Goal: Contribute content: Add original content to the website for others to see

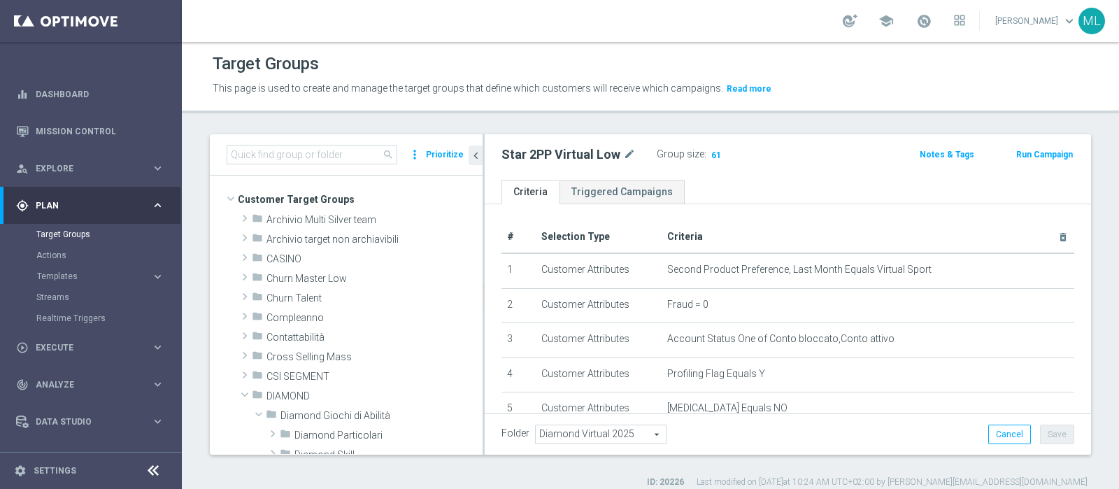
scroll to position [170, 0]
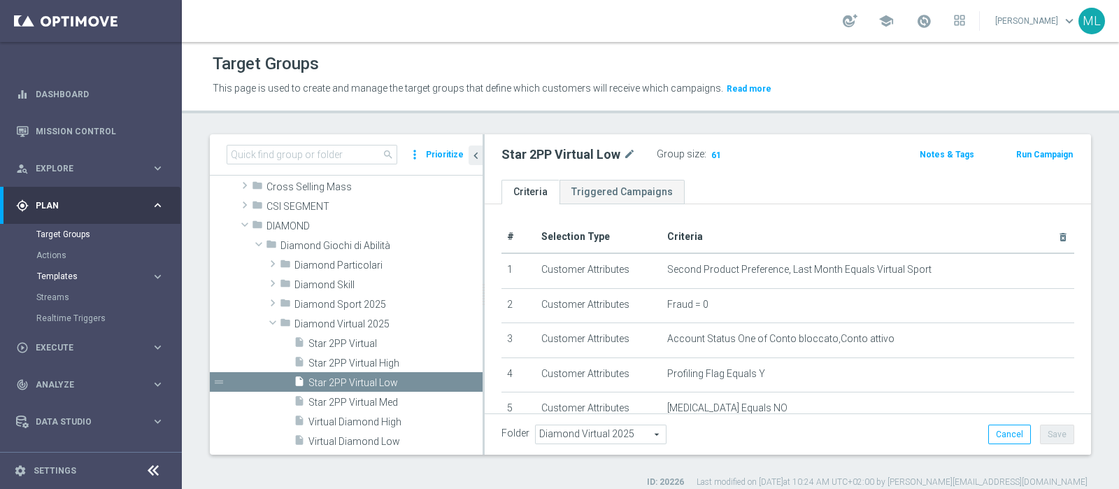
click at [53, 273] on span "Templates" at bounding box center [87, 276] width 100 height 8
click at [60, 295] on link "Optimail" at bounding box center [94, 297] width 102 height 11
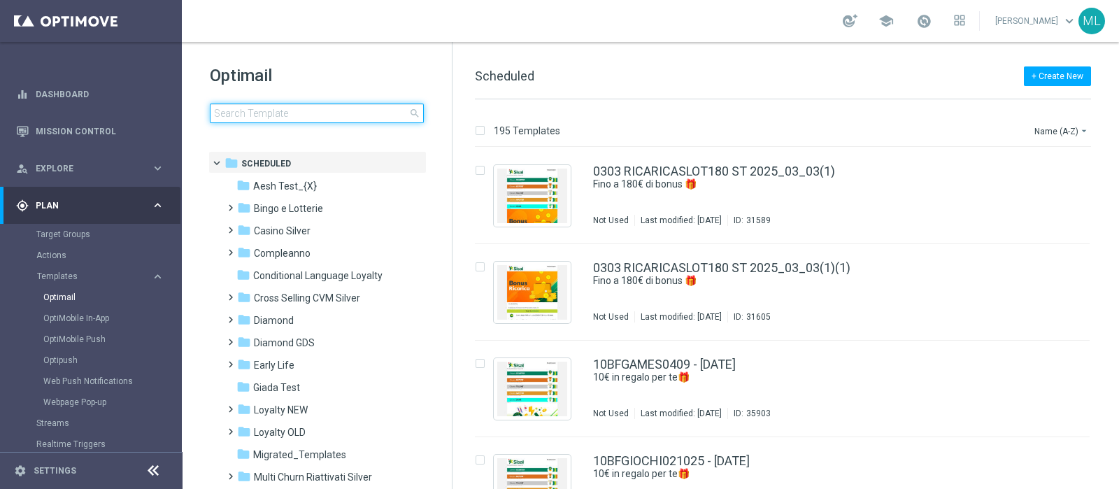
click at [302, 114] on input at bounding box center [317, 114] width 214 height 20
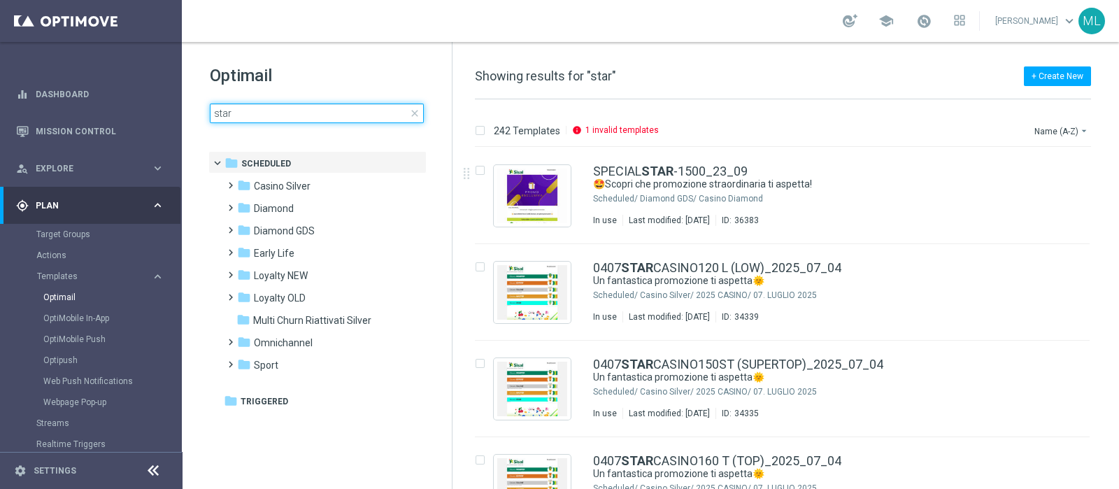
drag, startPoint x: 242, startPoint y: 115, endPoint x: 201, endPoint y: 116, distance: 40.6
click at [201, 116] on div "Optimail star close folder 1 Folder folder Scheduled more_vert folder Casino Si…" at bounding box center [317, 128] width 270 height 173
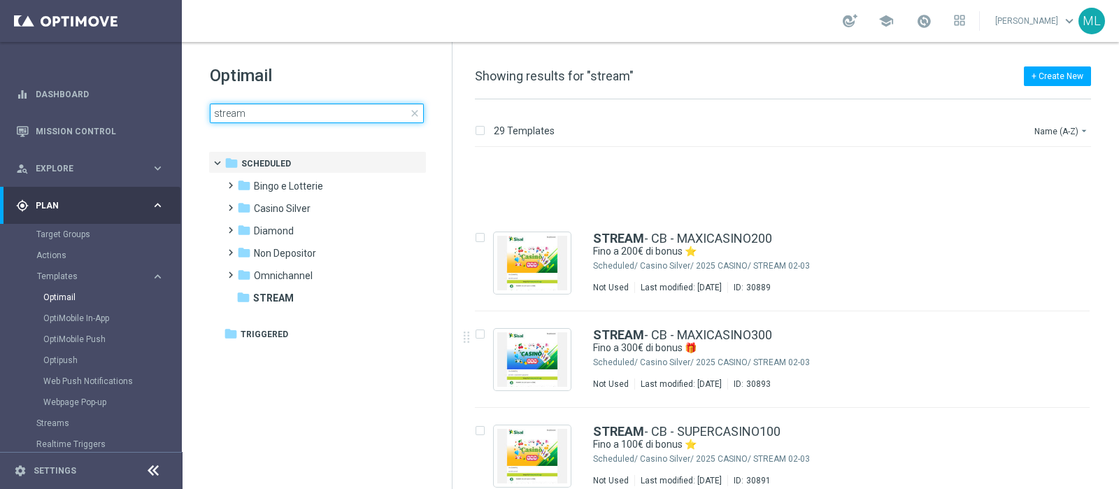
scroll to position [1686, 0]
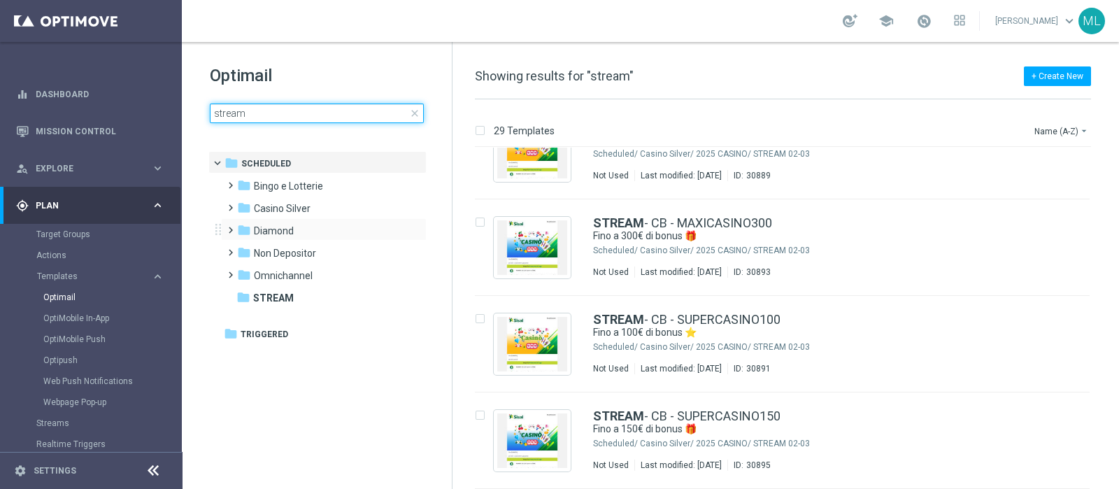
type input "stream"
click at [231, 227] on span at bounding box center [228, 224] width 6 height 6
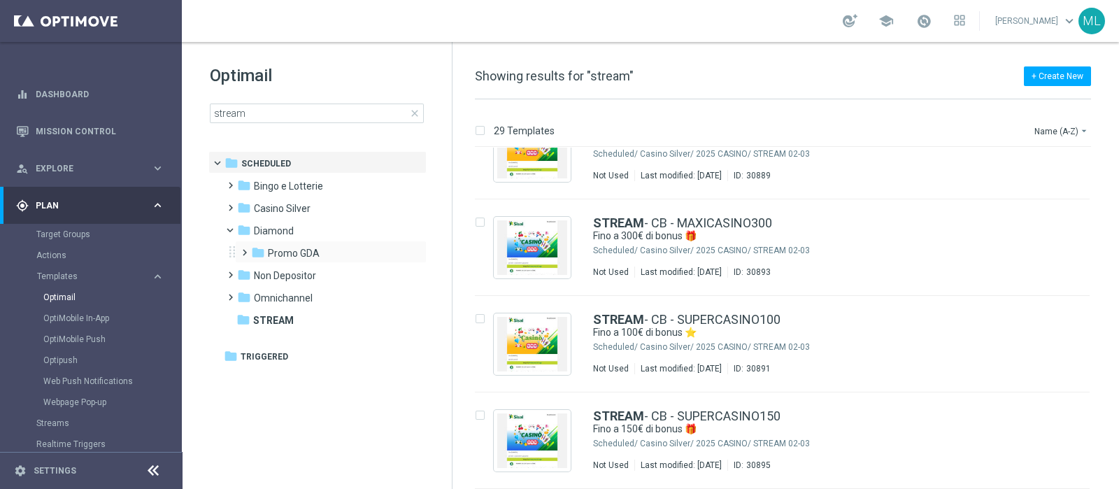
click at [239, 249] on span at bounding box center [242, 246] width 6 height 6
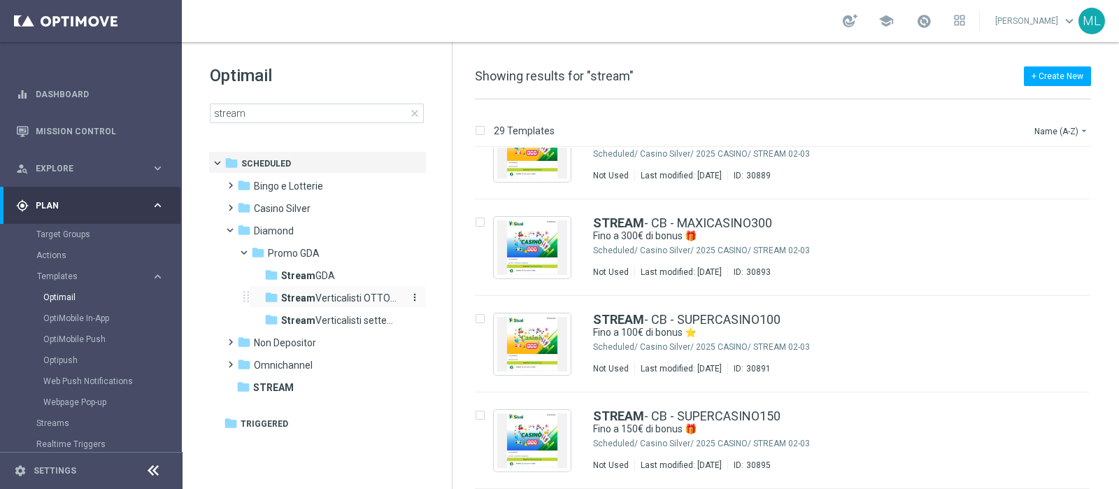
click at [346, 297] on span "Stream Verticalisti OTTOBRE" at bounding box center [341, 298] width 121 height 13
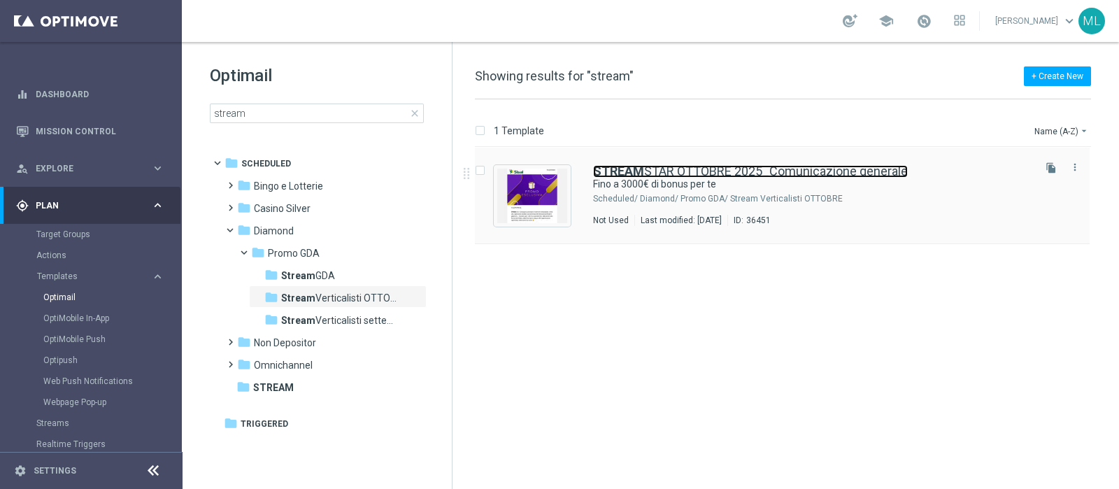
click at [663, 169] on link "STREAM STAR OTTOBRE 2025_Comunicazione generale" at bounding box center [750, 171] width 315 height 13
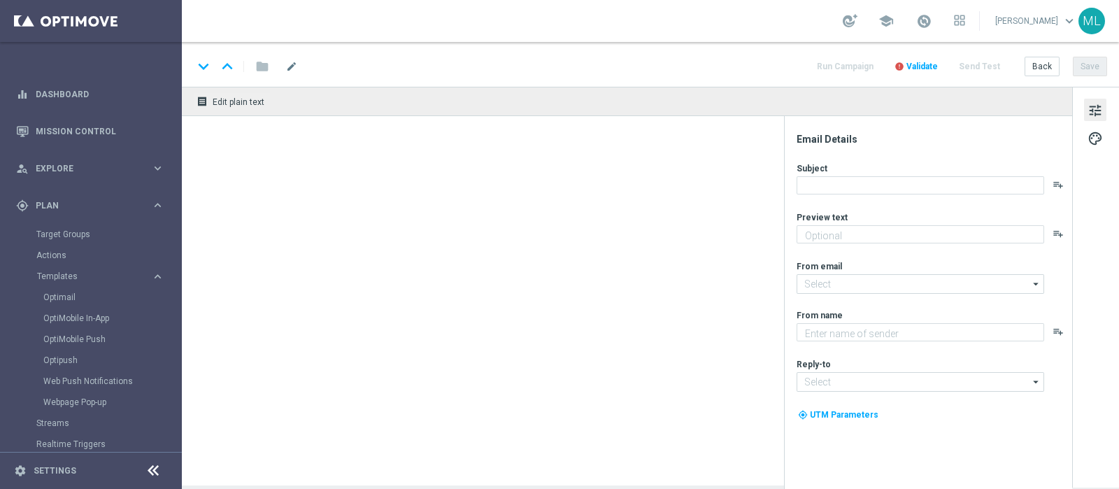
type textarea "🏆Un mese da campione. Solo su SISAL."
type input "[EMAIL_ADDRESS][DOMAIN_NAME]"
type textarea "Sisal"
type input "[EMAIL_ADDRESS][DOMAIN_NAME]"
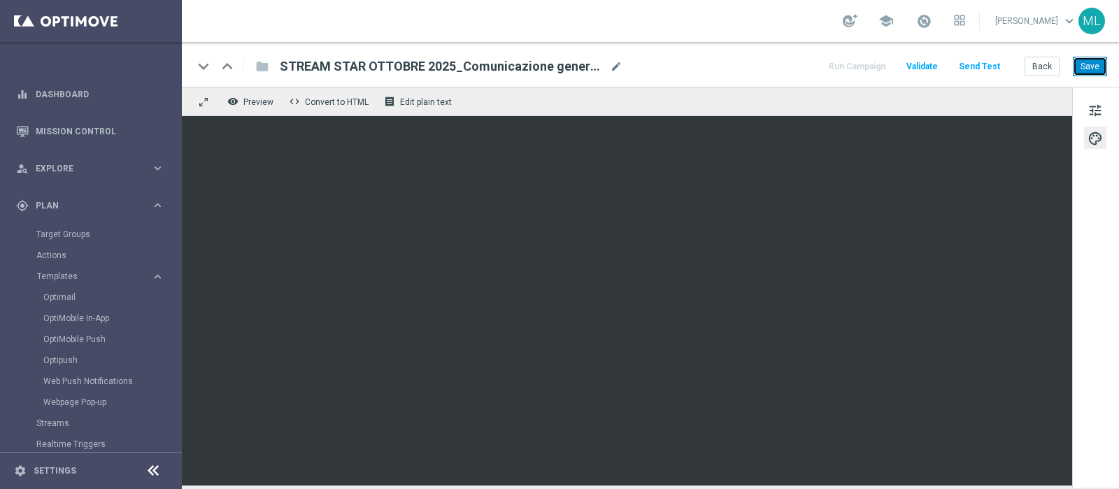
click at [1090, 62] on button "Save" at bounding box center [1090, 67] width 34 height 20
click at [1088, 72] on button "Save" at bounding box center [1090, 67] width 34 height 20
